Goal: Task Accomplishment & Management: Use online tool/utility

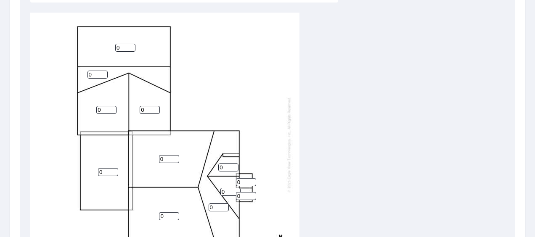
scroll to position [287, 0]
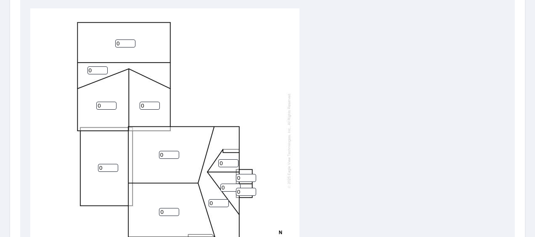
click at [127, 45] on input "0" at bounding box center [125, 44] width 20 height 8
type input "010"
click at [98, 70] on input "0" at bounding box center [98, 70] width 20 height 8
type input "10"
click at [120, 43] on input "010" at bounding box center [125, 44] width 20 height 8
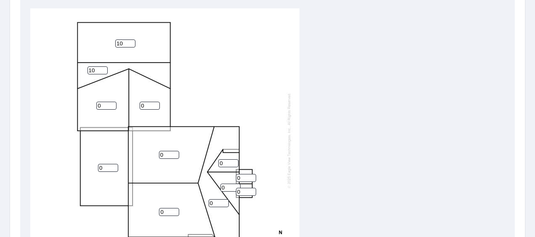
type input "10"
click at [105, 105] on input "0" at bounding box center [106, 106] width 20 height 8
type input "5"
click at [146, 105] on input "0" at bounding box center [150, 106] width 20 height 8
type input "5"
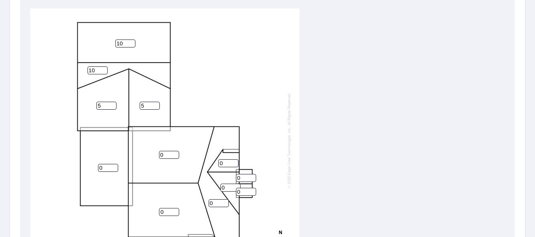
click at [169, 154] on input "0" at bounding box center [169, 155] width 20 height 8
type input "5"
click at [105, 166] on input "0" at bounding box center [108, 168] width 20 height 8
type input "5"
click at [167, 213] on input "0" at bounding box center [169, 212] width 20 height 8
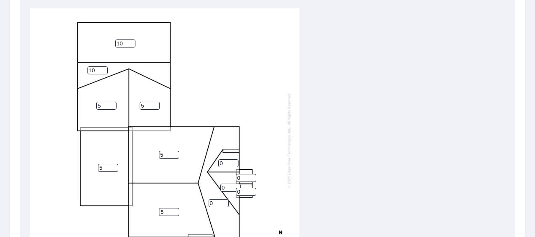
type input "5"
click at [215, 202] on input "0" at bounding box center [219, 203] width 20 height 8
type input "10"
click at [226, 188] on input "0" at bounding box center [231, 188] width 20 height 8
type input "10"
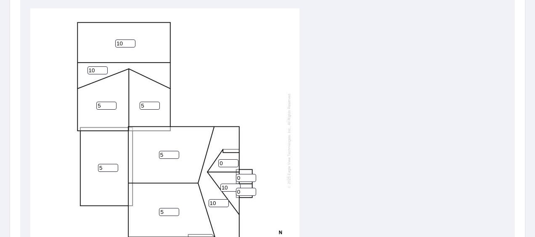
click at [225, 163] on input "0" at bounding box center [228, 163] width 20 height 8
type input "10"
click at [244, 179] on input "0" at bounding box center [246, 178] width 20 height 8
type input "10"
click at [244, 192] on input "0" at bounding box center [246, 192] width 20 height 8
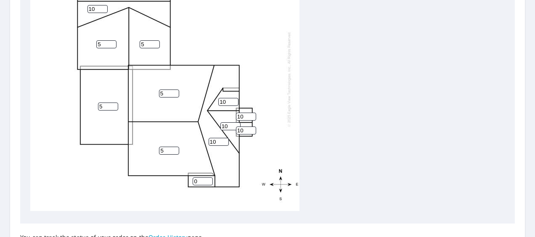
scroll to position [348, 0]
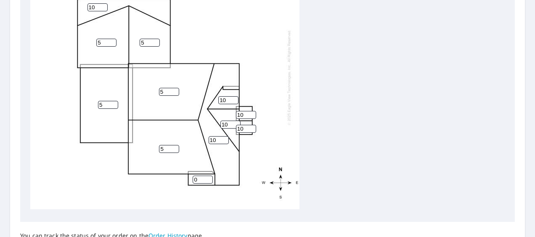
type input "10"
click at [198, 176] on input "0" at bounding box center [203, 180] width 20 height 8
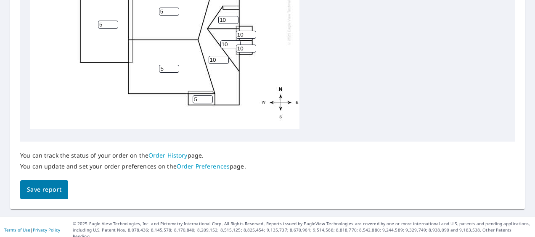
type input "5"
click at [56, 189] on span "Save report" at bounding box center [44, 190] width 35 height 11
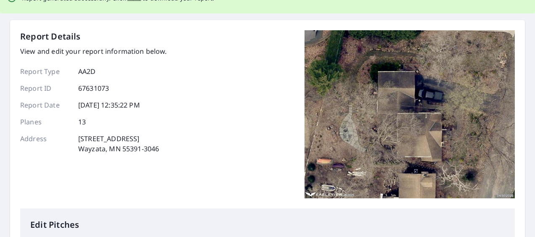
scroll to position [0, 0]
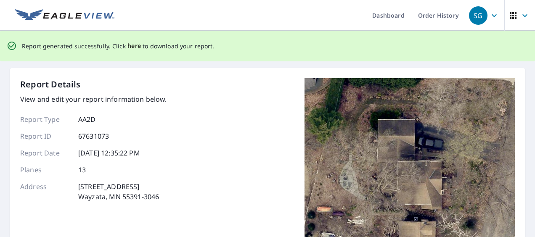
click at [128, 47] on span "here" at bounding box center [135, 46] width 14 height 11
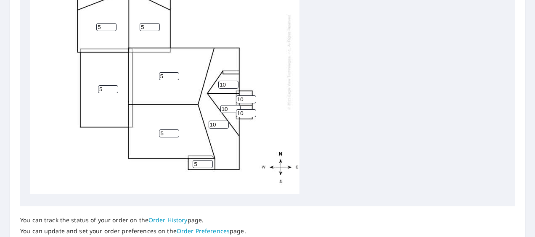
scroll to position [375, 0]
